Goal: Find contact information: Find contact information

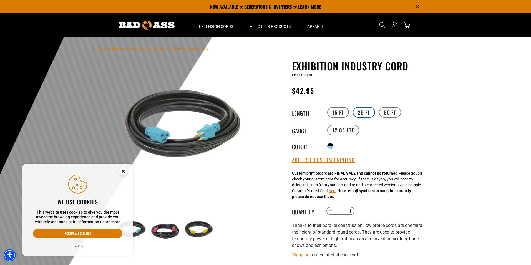
click at [364, 111] on label "25 FT" at bounding box center [364, 112] width 22 height 11
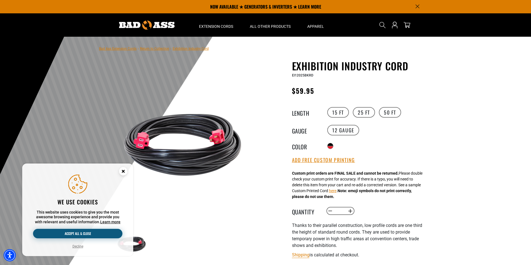
click at [86, 233] on button "Accept all & close" at bounding box center [77, 232] width 89 height 9
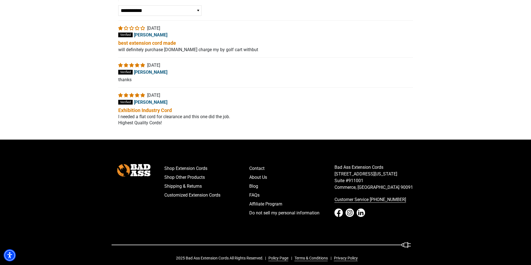
scroll to position [1051, 0]
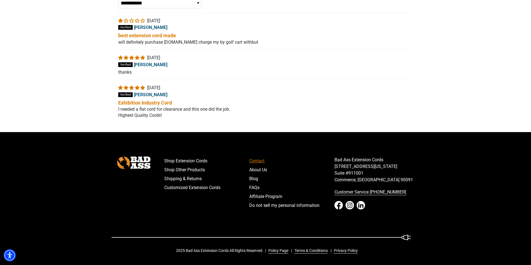
click at [255, 160] on link "Contact" at bounding box center [291, 160] width 85 height 9
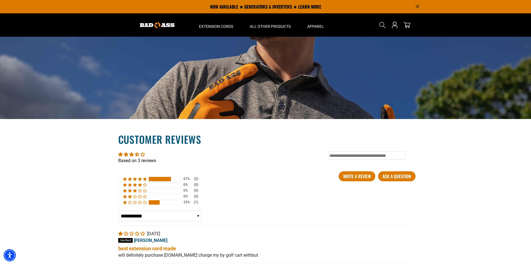
scroll to position [829, 0]
